Goal: Information Seeking & Learning: Learn about a topic

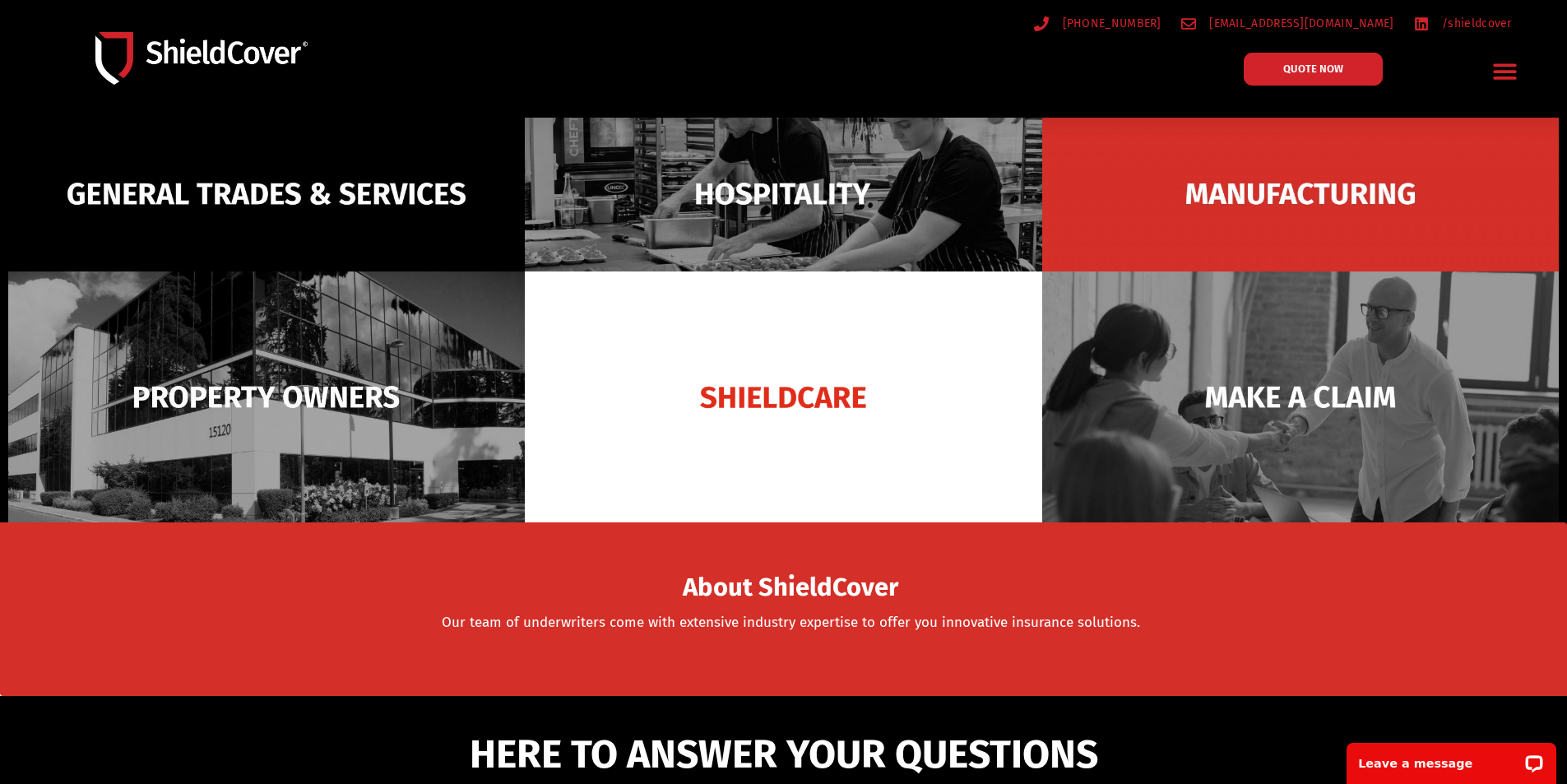
scroll to position [164, 0]
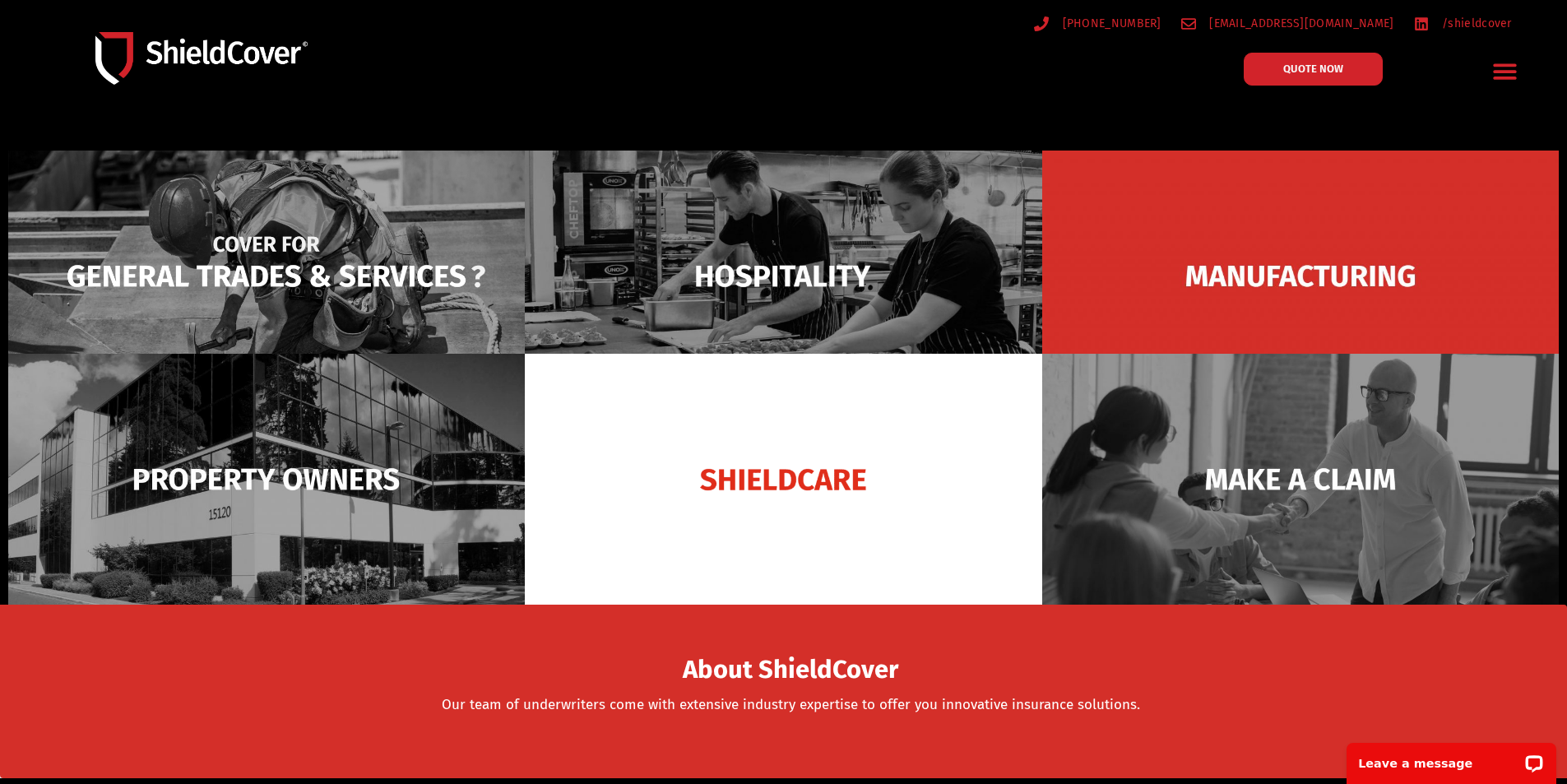
click at [299, 247] on img at bounding box center [266, 275] width 516 height 251
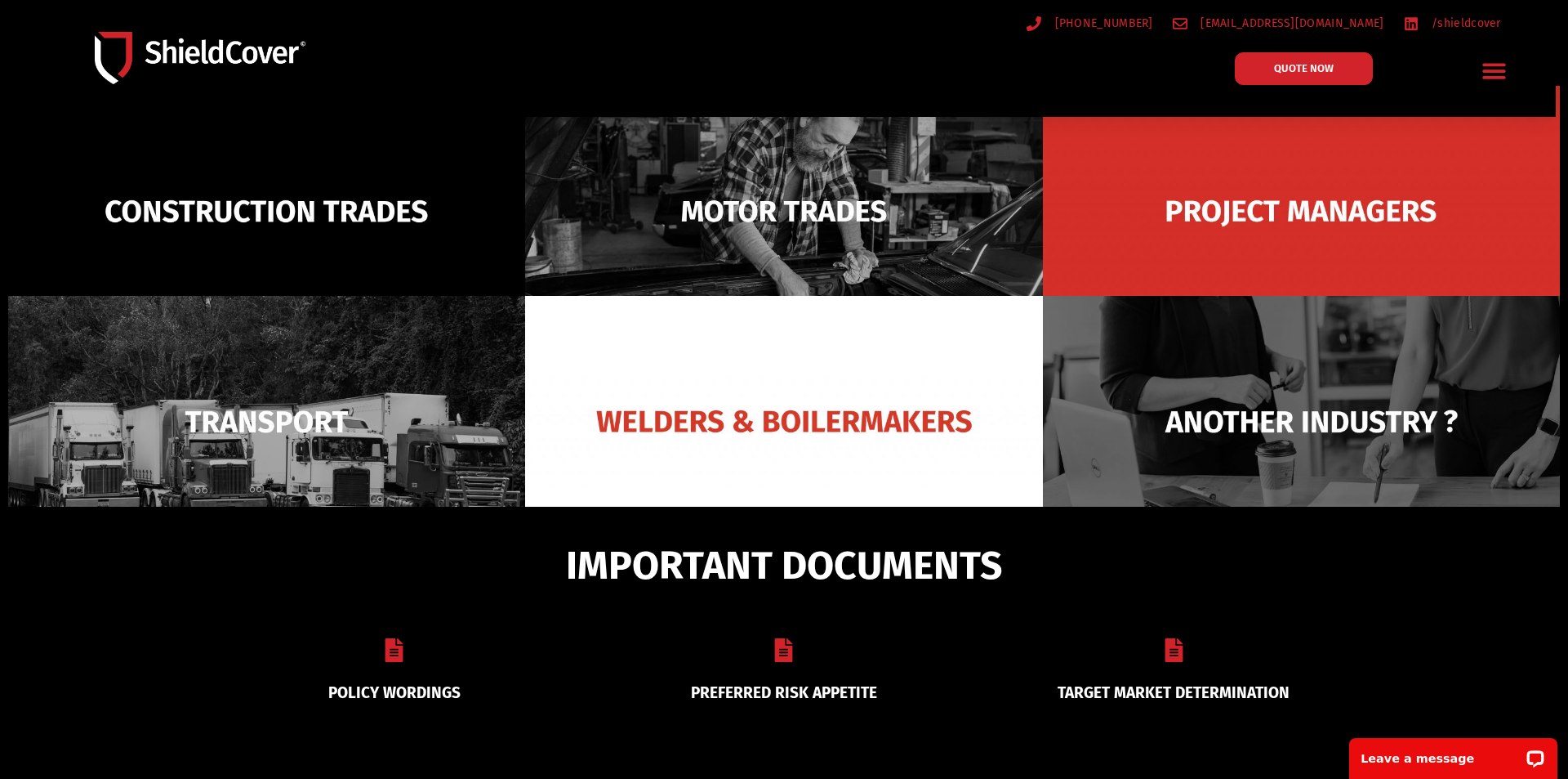
scroll to position [117, 0]
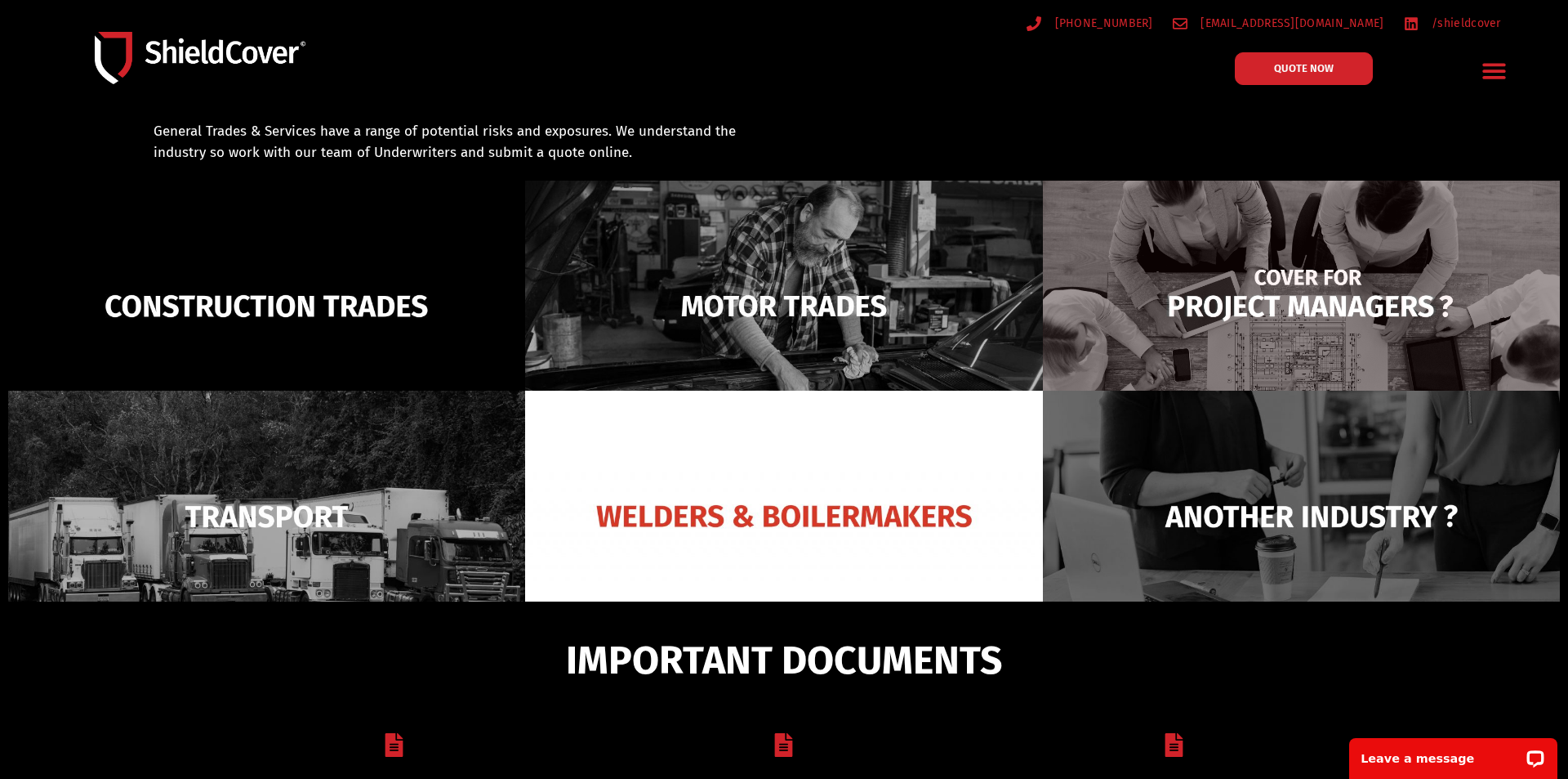
click at [1301, 316] on img at bounding box center [1301, 306] width 517 height 251
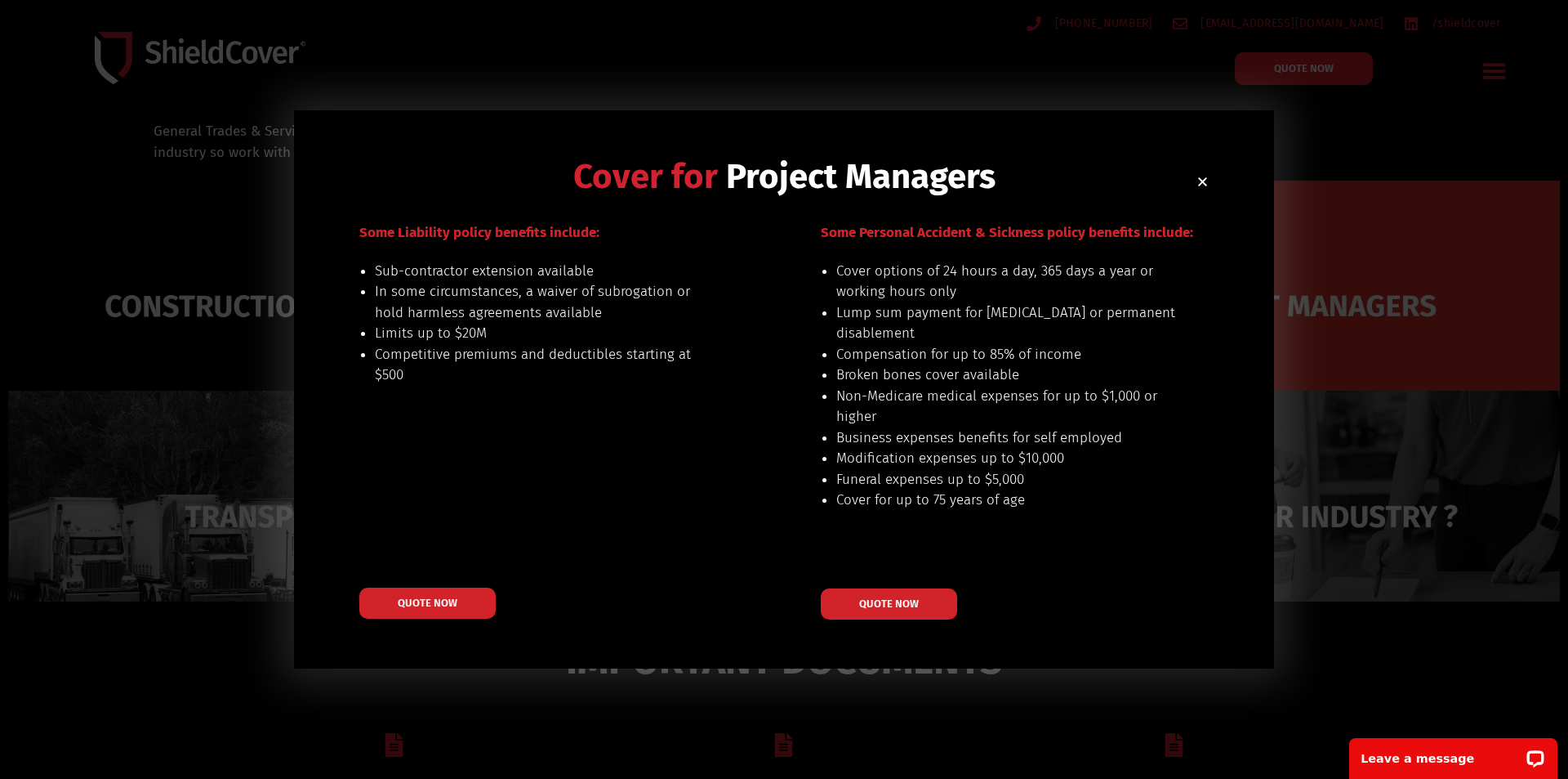
click at [1199, 182] on icon "Close" at bounding box center [1202, 181] width 12 height 12
